Goal: Use online tool/utility

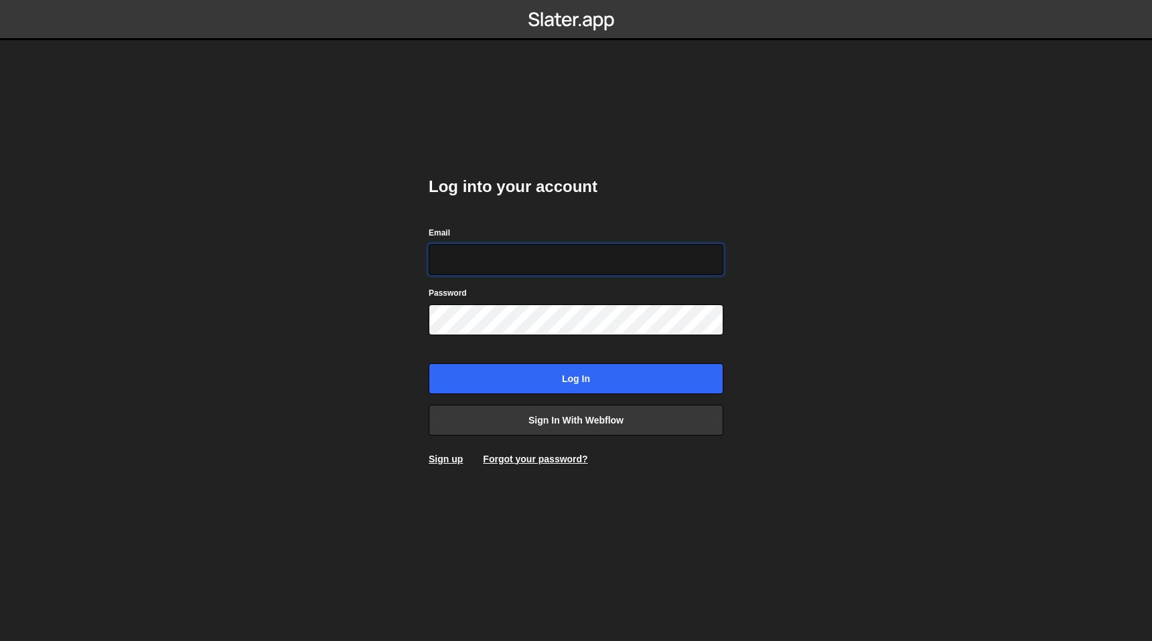
type input "nick@eastcreatives.nl"
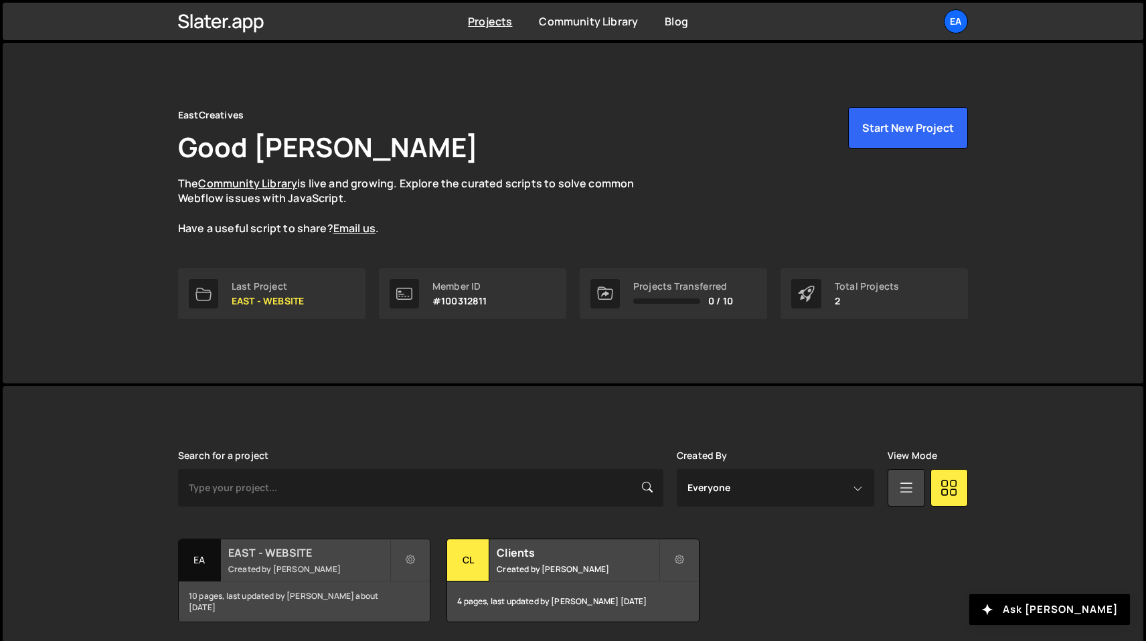
click at [299, 571] on small "Created by Nick Elfvering" at bounding box center [308, 569] width 161 height 11
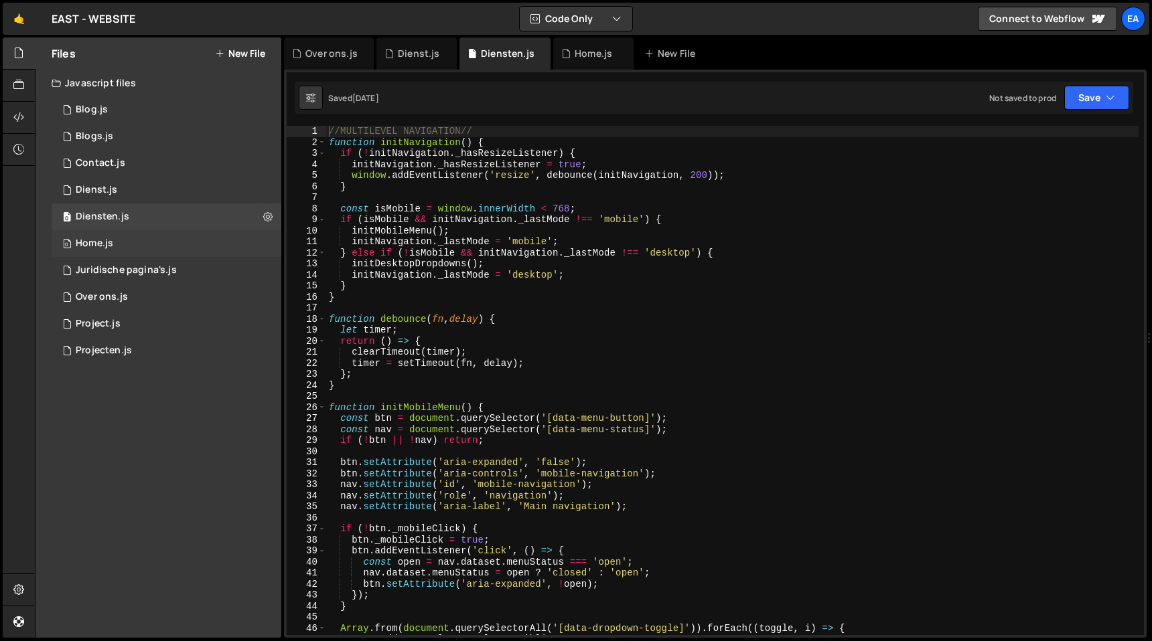
click at [100, 248] on div "Home.js" at bounding box center [94, 244] width 37 height 12
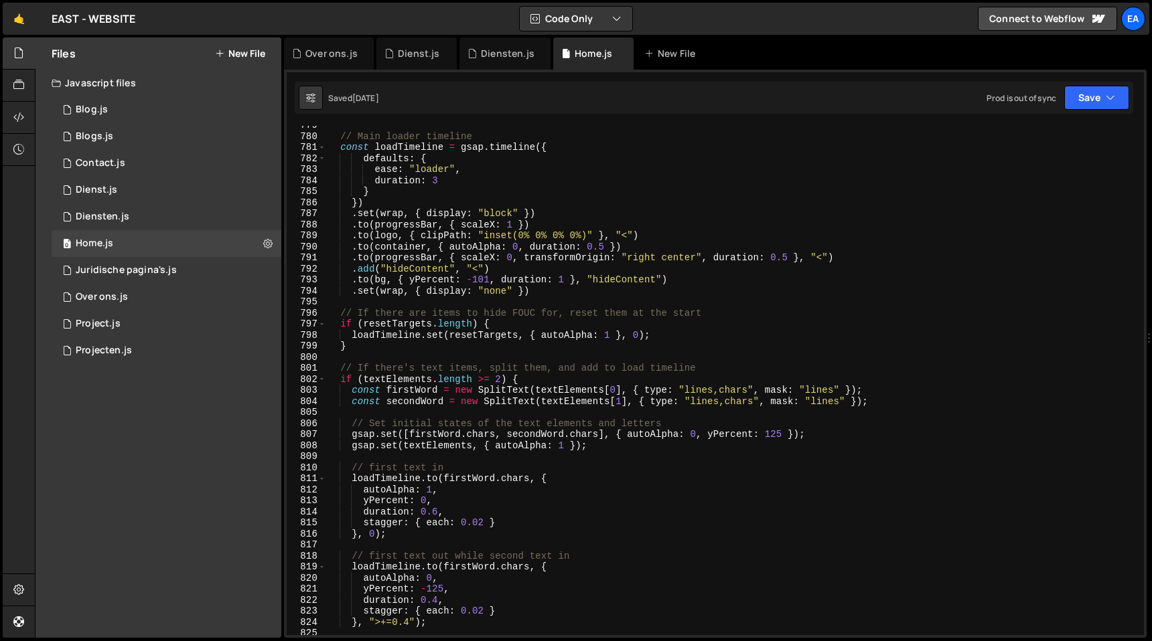
scroll to position [9098, 0]
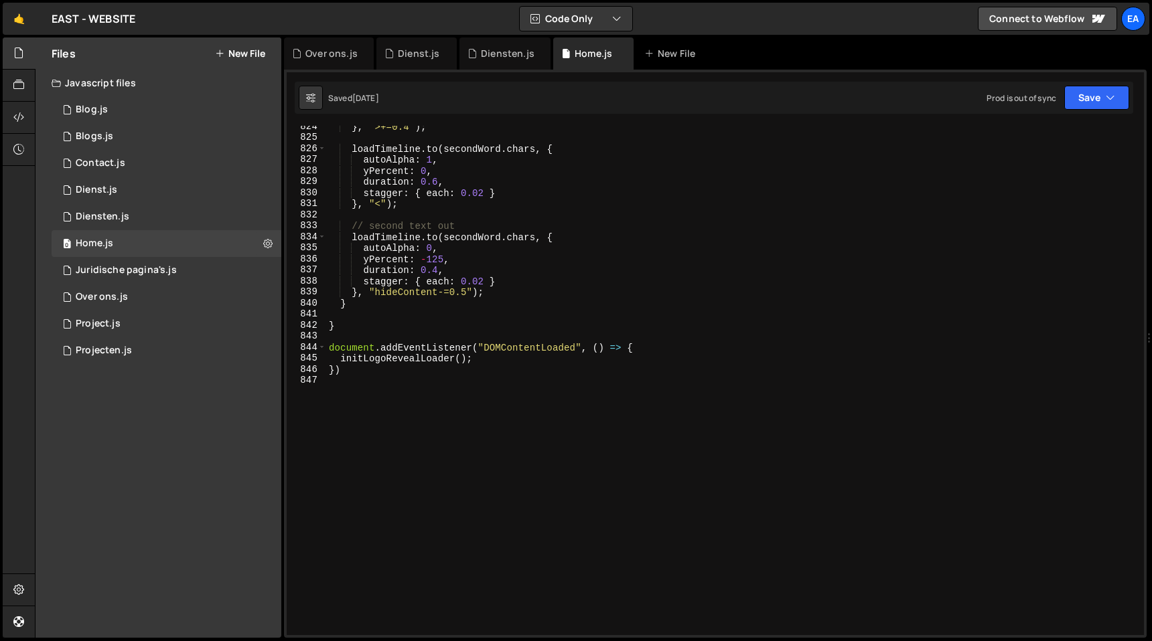
click at [439, 384] on div "} , ">+=0.4" ) ; loadTimeline . to ( secondWord . chars , { autoAlpha : 1 , yPe…" at bounding box center [732, 387] width 812 height 532
type textarea "//CENTERED LOOPING SLIDER//"
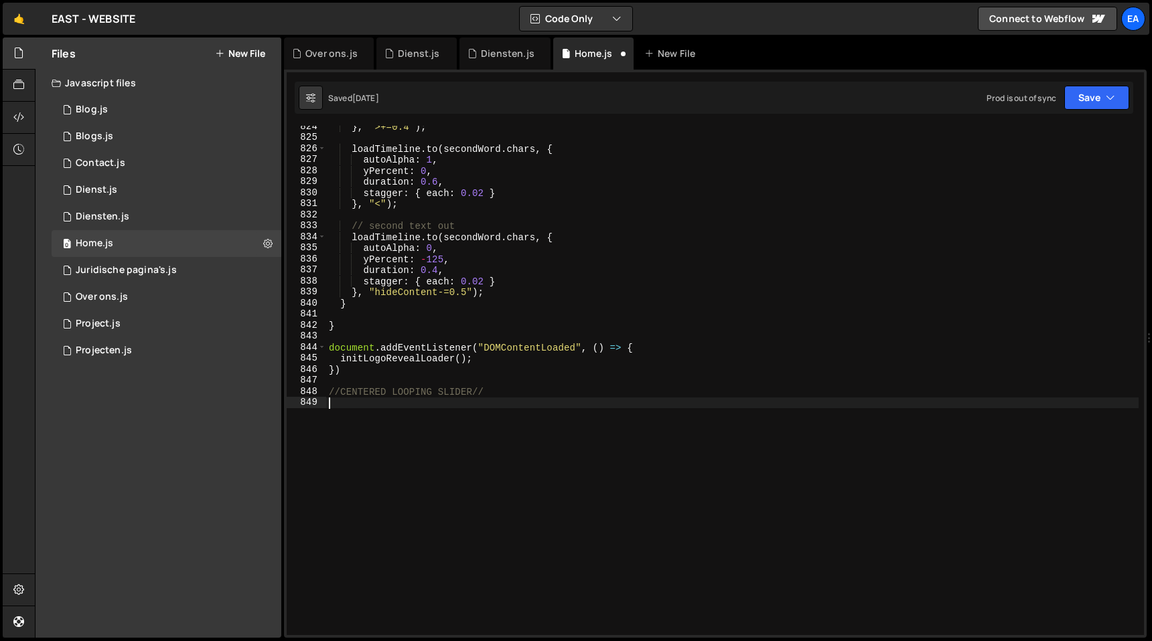
paste textarea "}"
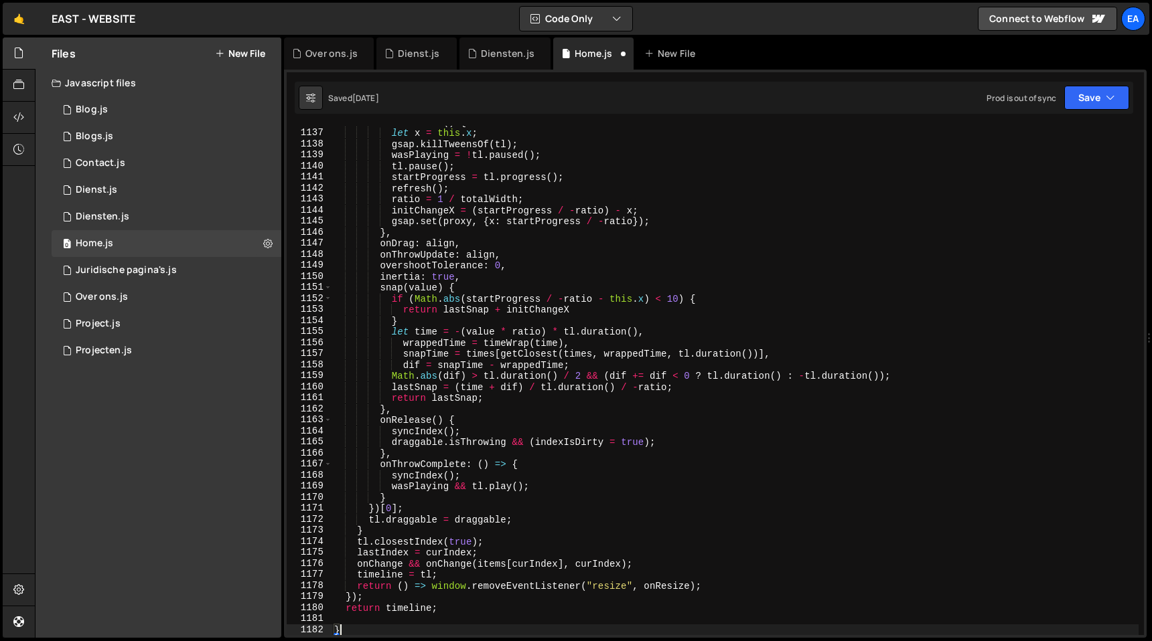
scroll to position [12550, 0]
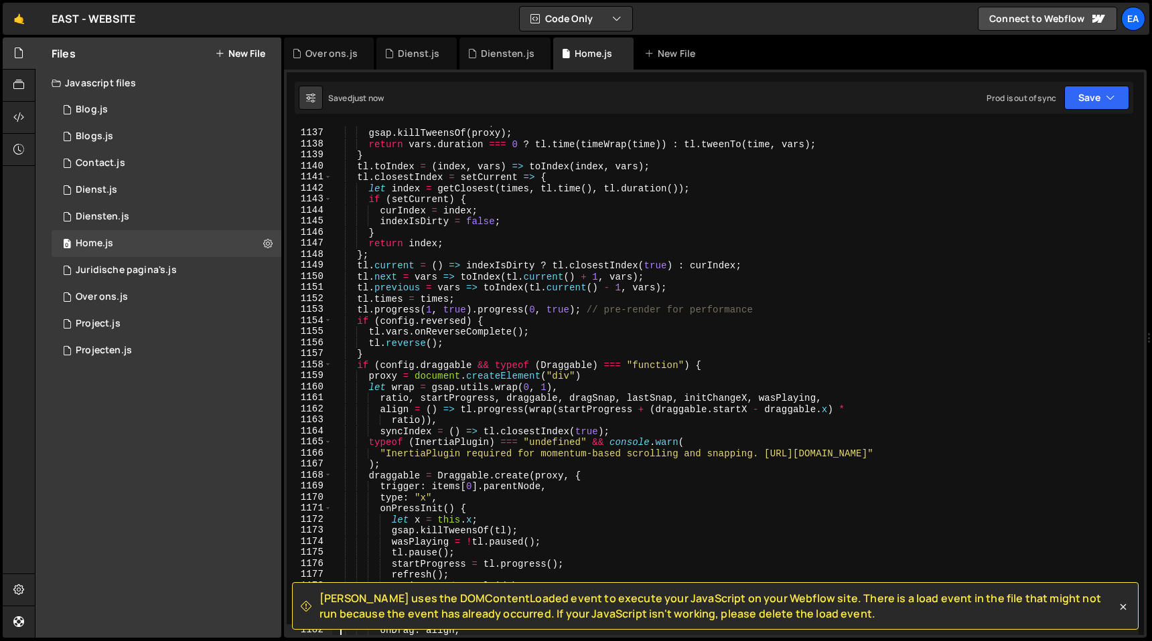
type textarea "onDrag: align,"
